Goal: Navigation & Orientation: Understand site structure

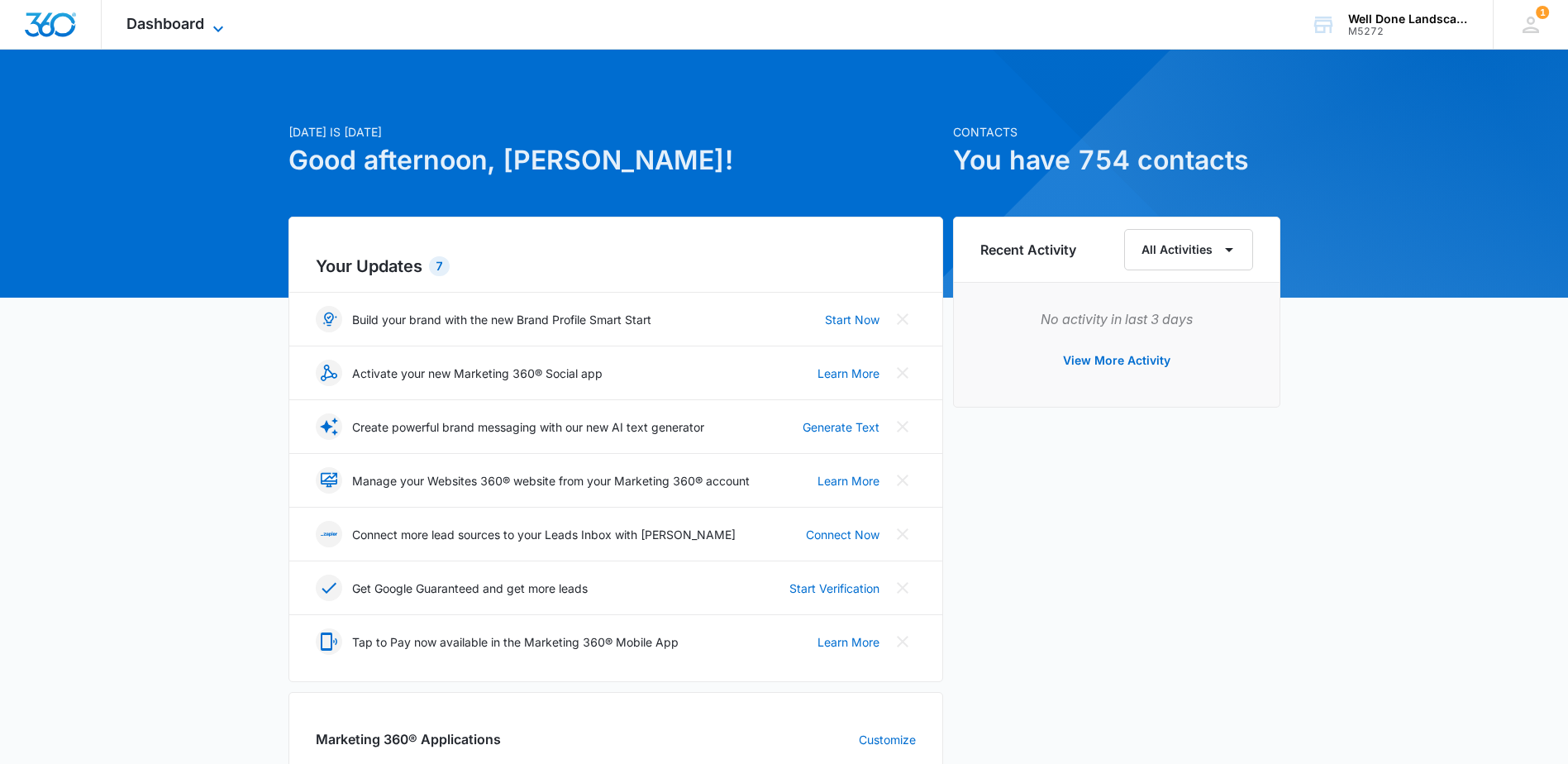
click at [214, 24] on icon at bounding box center [218, 29] width 20 height 20
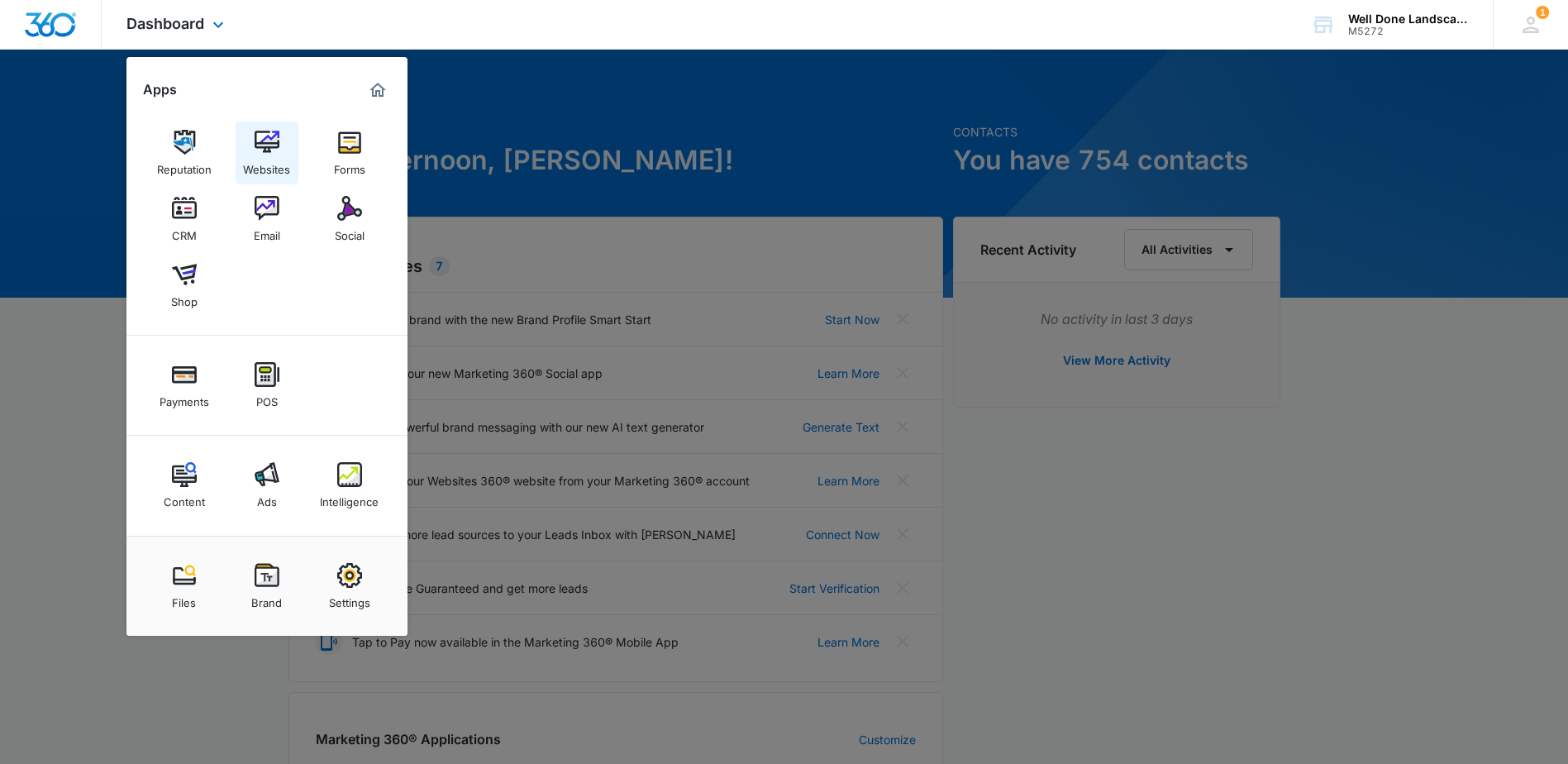
click at [264, 132] on img at bounding box center [267, 143] width 25 height 25
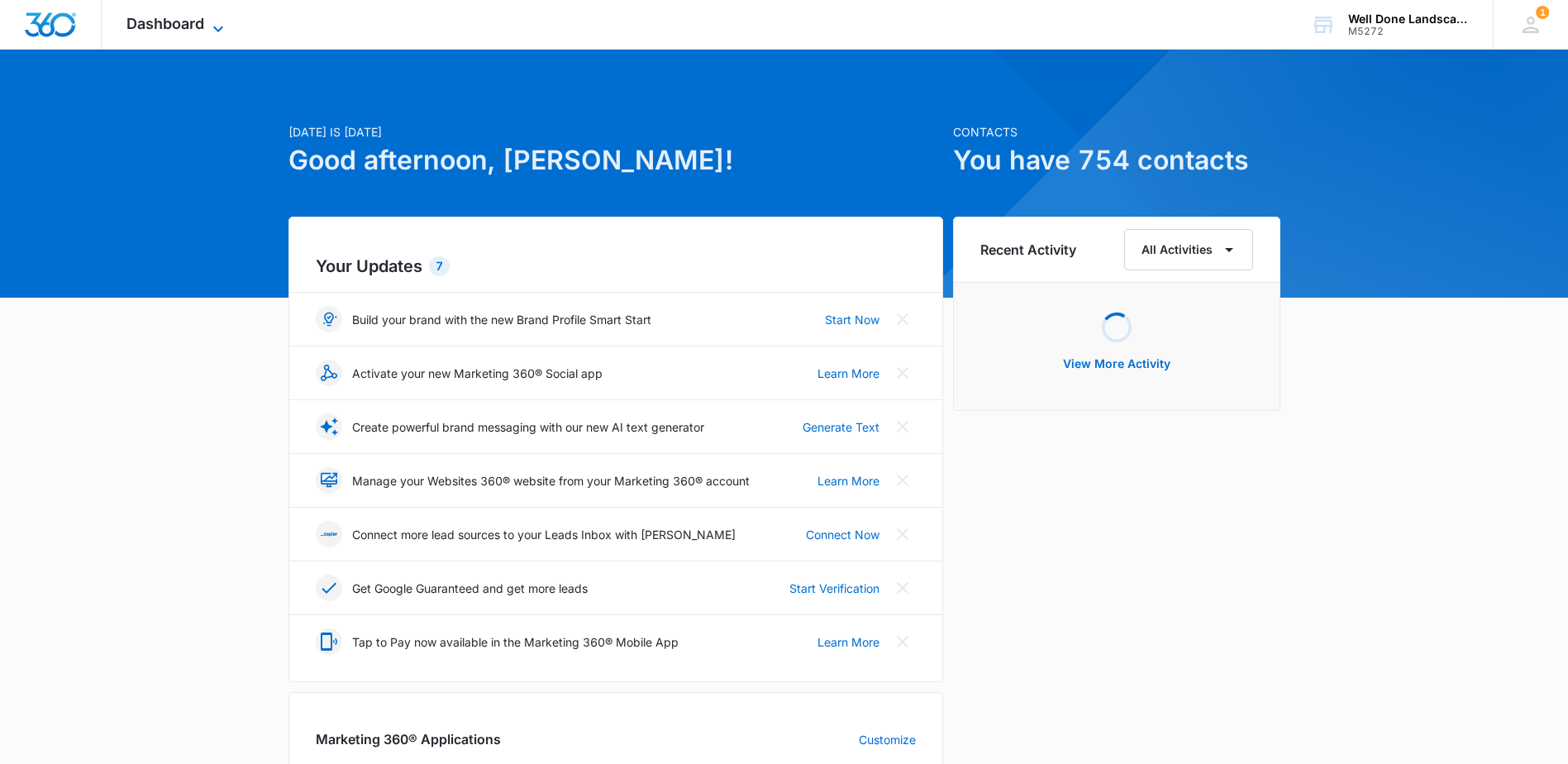
click at [208, 23] on icon at bounding box center [218, 29] width 20 height 20
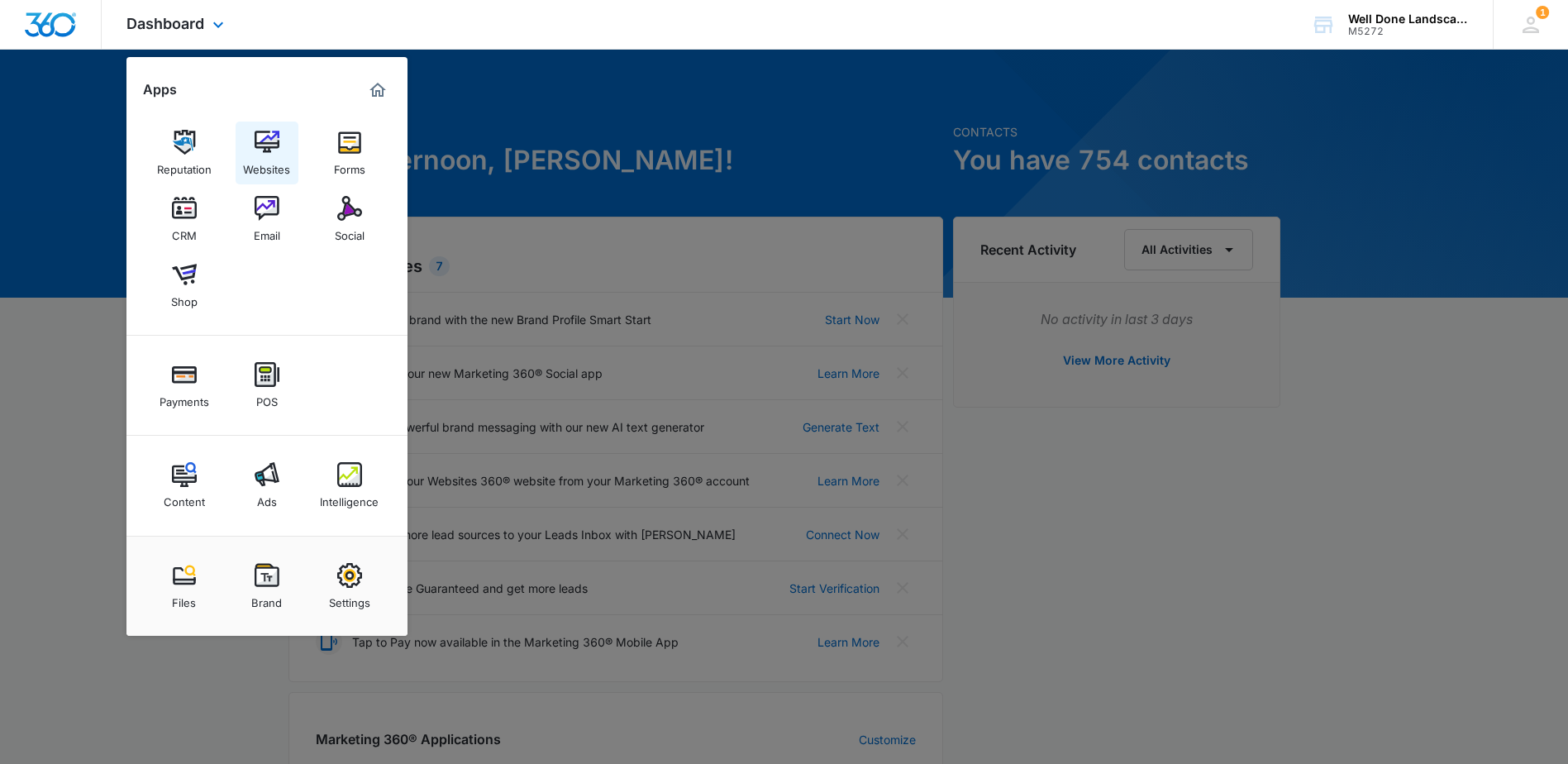
click at [268, 145] on img at bounding box center [267, 143] width 25 height 25
